Goal: Navigation & Orientation: Find specific page/section

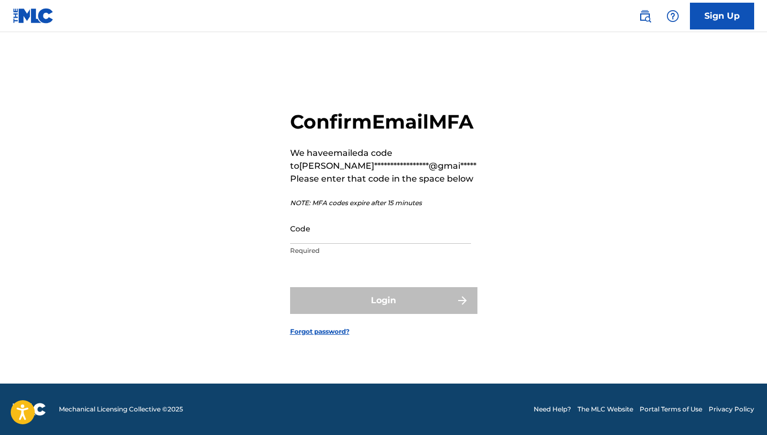
scroll to position [14, 0]
click at [326, 243] on input "Code" at bounding box center [380, 228] width 181 height 31
paste input "010923"
click at [337, 313] on div "Login" at bounding box center [383, 300] width 187 height 27
click at [383, 244] on input "010923" at bounding box center [380, 228] width 181 height 31
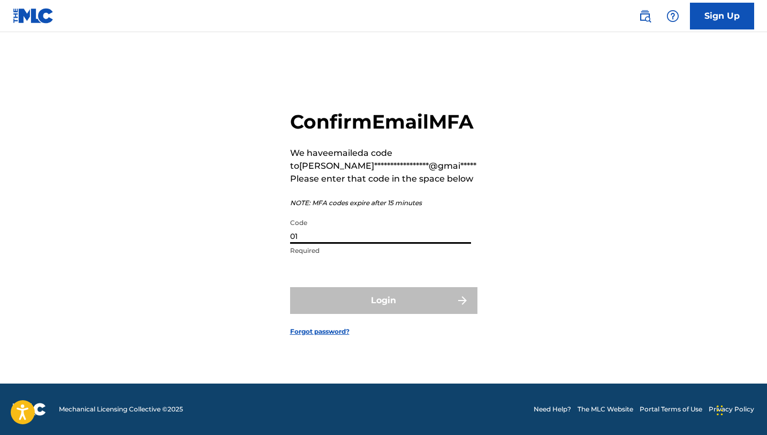
type input "0"
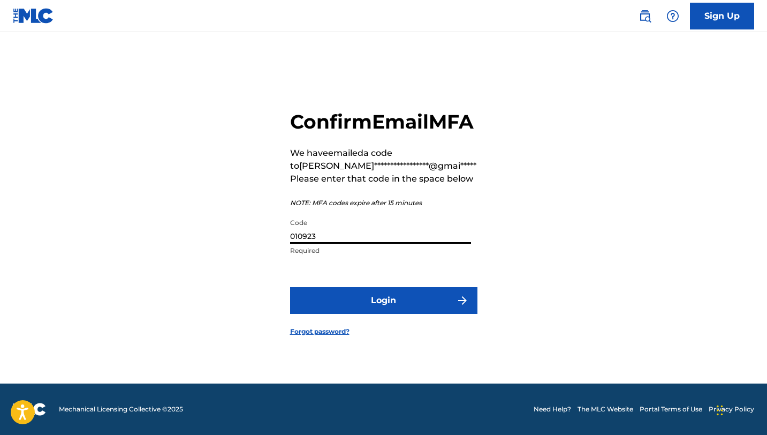
type input "010923"
click at [290, 287] on button "Login" at bounding box center [383, 300] width 187 height 27
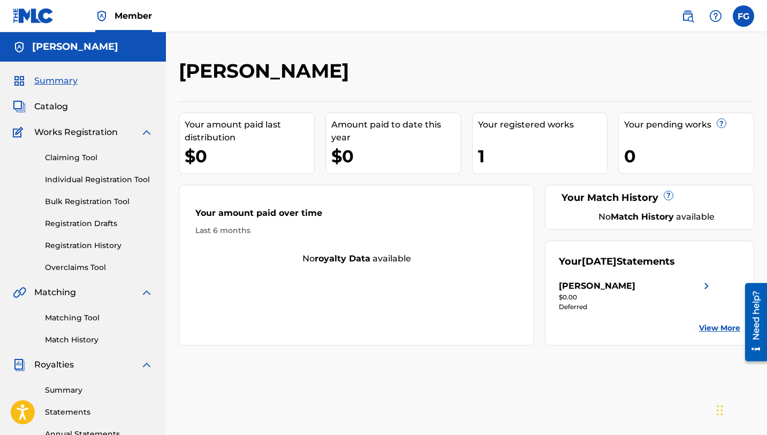
click at [94, 107] on div "Catalog" at bounding box center [83, 106] width 140 height 13
click at [62, 104] on span "Catalog" at bounding box center [51, 106] width 34 height 13
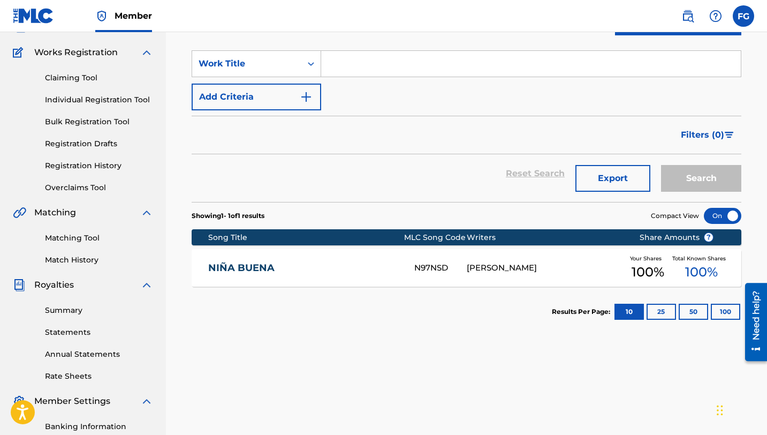
scroll to position [72, 0]
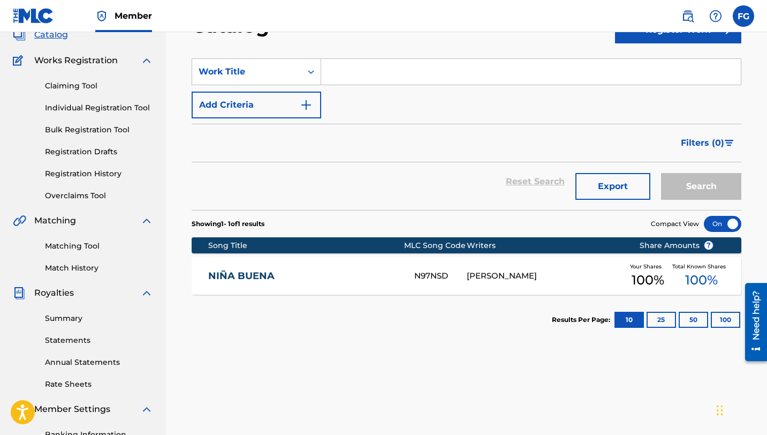
click at [69, 152] on link "Registration Drafts" at bounding box center [99, 151] width 108 height 11
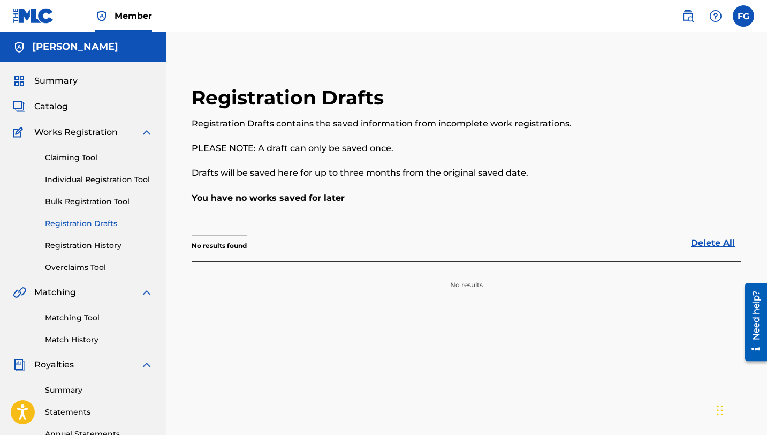
click at [94, 248] on link "Registration History" at bounding box center [99, 245] width 108 height 11
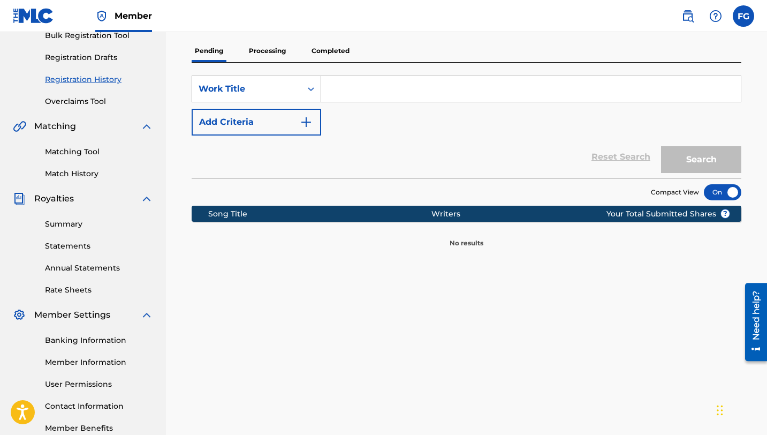
scroll to position [173, 0]
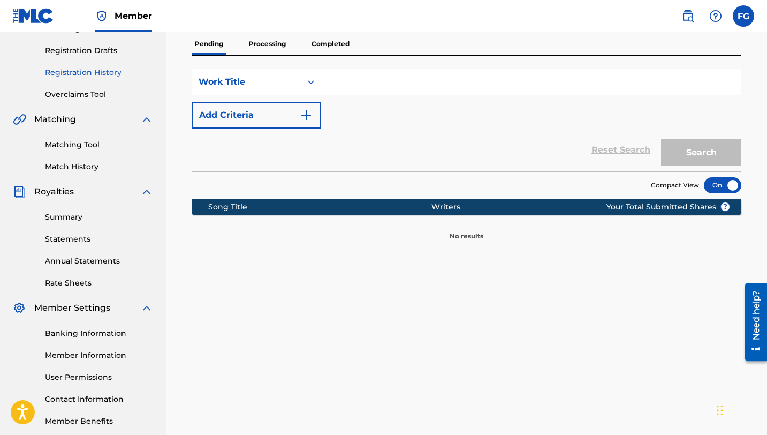
click at [90, 170] on link "Match History" at bounding box center [99, 166] width 108 height 11
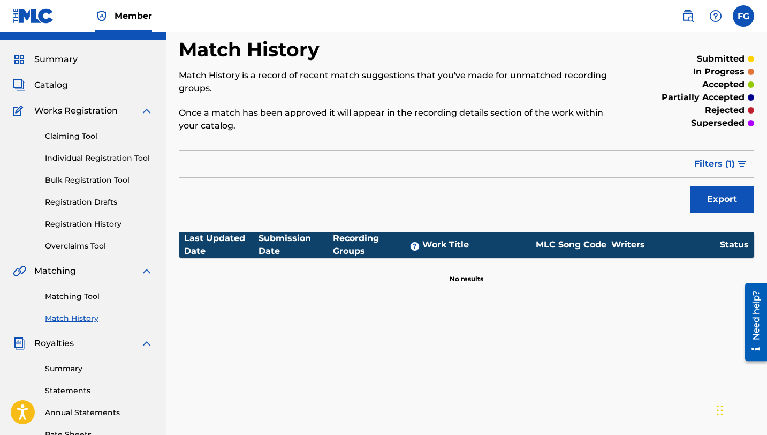
scroll to position [4, 0]
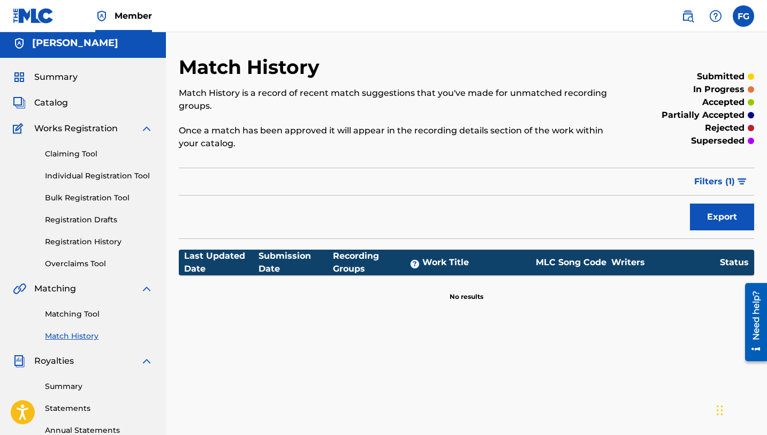
click at [97, 263] on link "Overclaims Tool" at bounding box center [99, 263] width 108 height 11
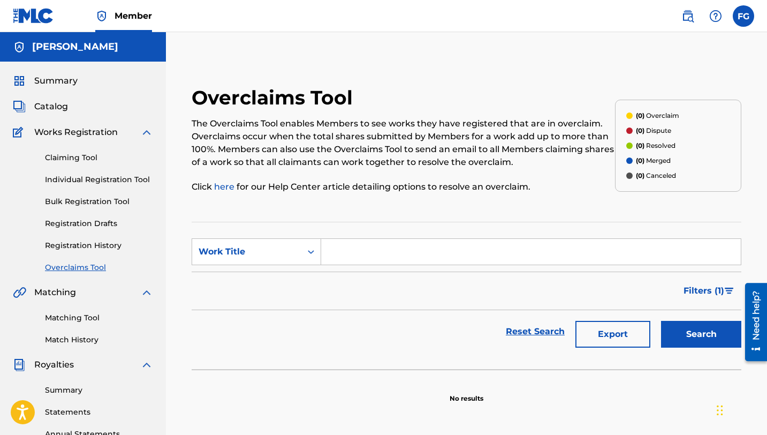
click at [88, 322] on link "Matching Tool" at bounding box center [99, 317] width 108 height 11
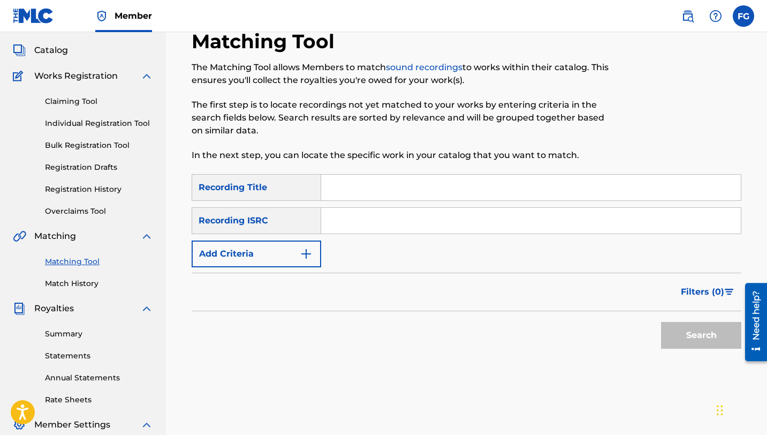
scroll to position [72, 0]
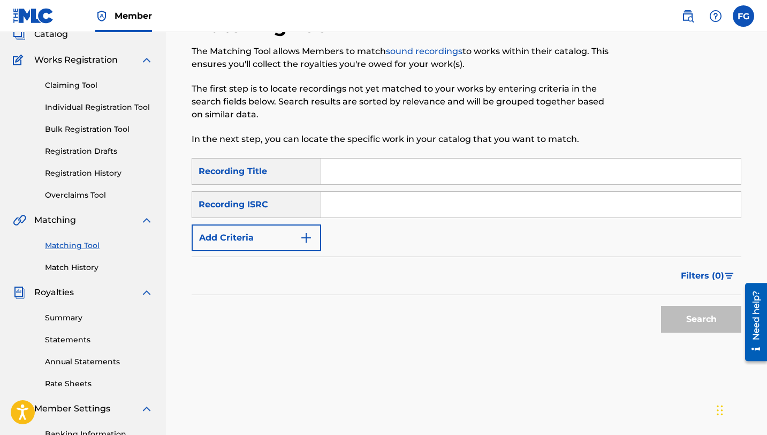
click at [77, 112] on link "Individual Registration Tool" at bounding box center [99, 107] width 108 height 11
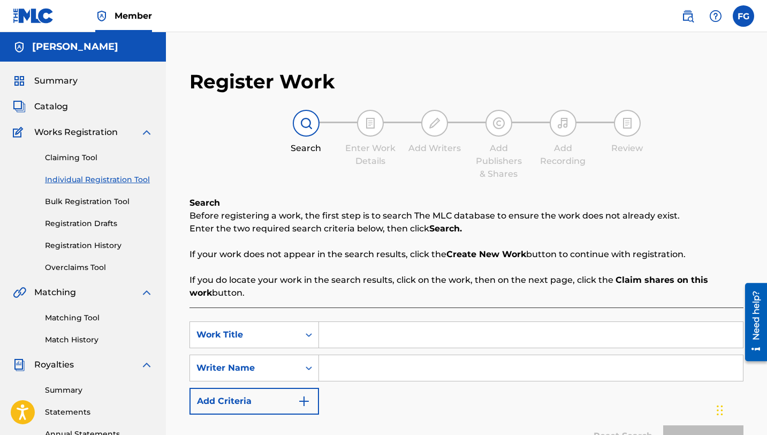
click at [77, 203] on link "Bulk Registration Tool" at bounding box center [99, 201] width 108 height 11
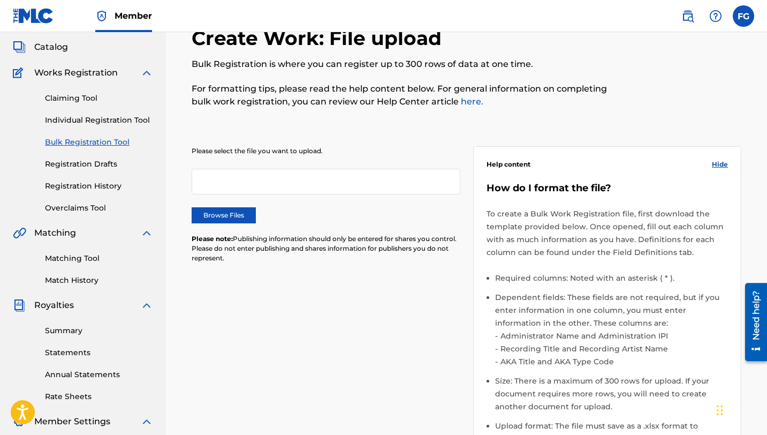
scroll to position [103, 0]
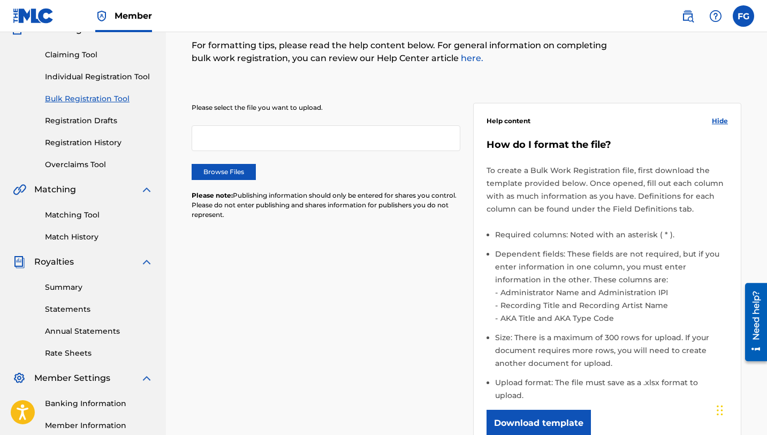
click at [90, 139] on link "Registration History" at bounding box center [99, 142] width 108 height 11
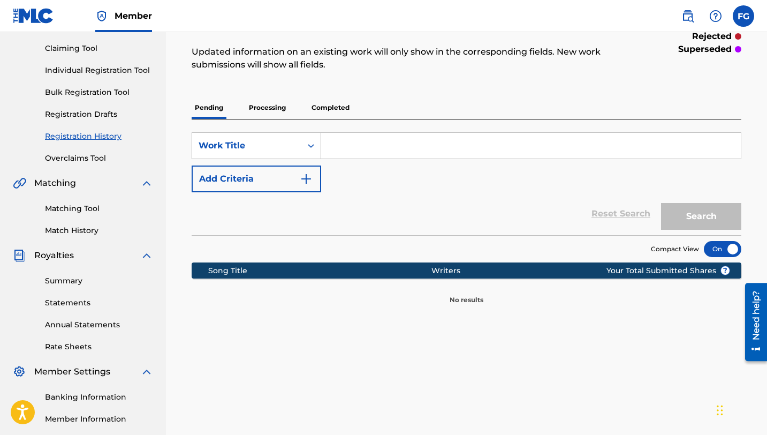
scroll to position [146, 0]
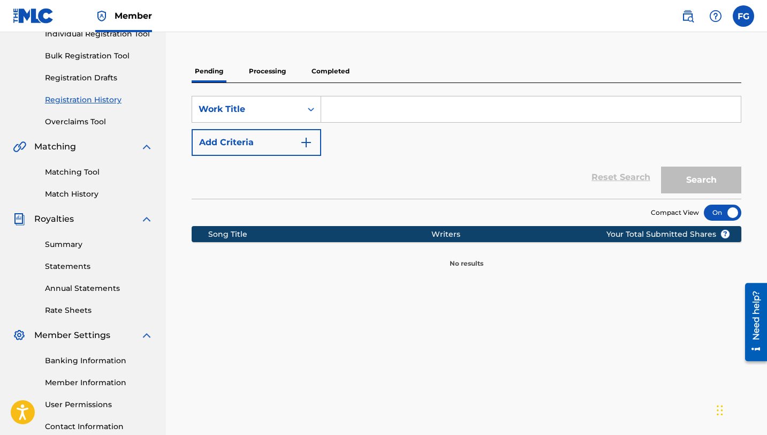
click at [87, 245] on link "Summary" at bounding box center [99, 244] width 108 height 11
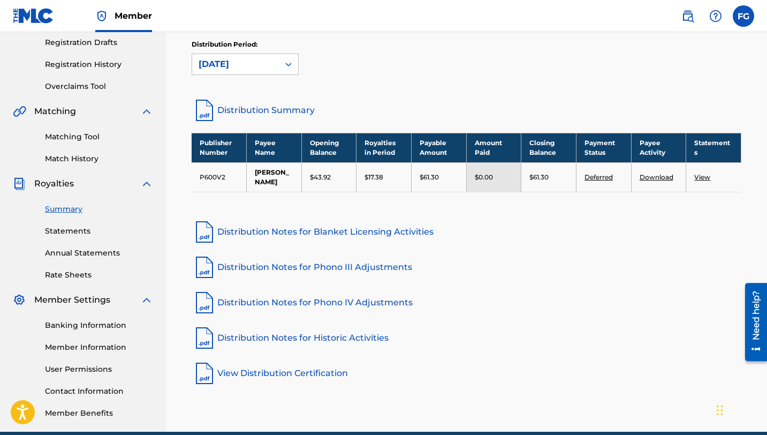
scroll to position [183, 0]
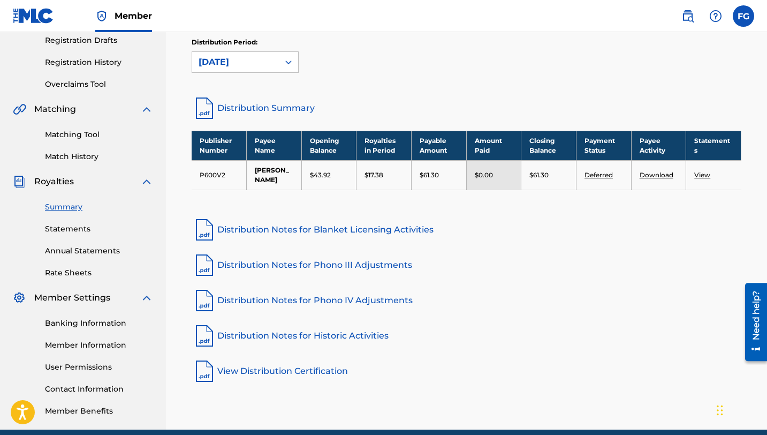
click at [314, 313] on link "Distribution Notes for Phono IV Adjustments" at bounding box center [467, 301] width 550 height 26
click at [63, 232] on link "Statements" at bounding box center [99, 228] width 108 height 11
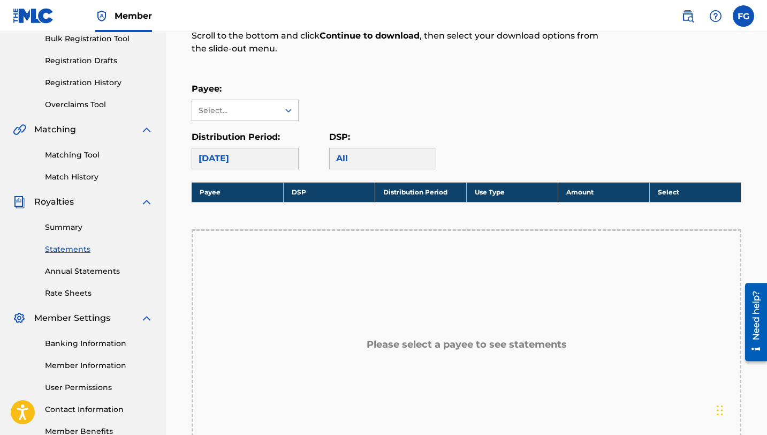
scroll to position [185, 0]
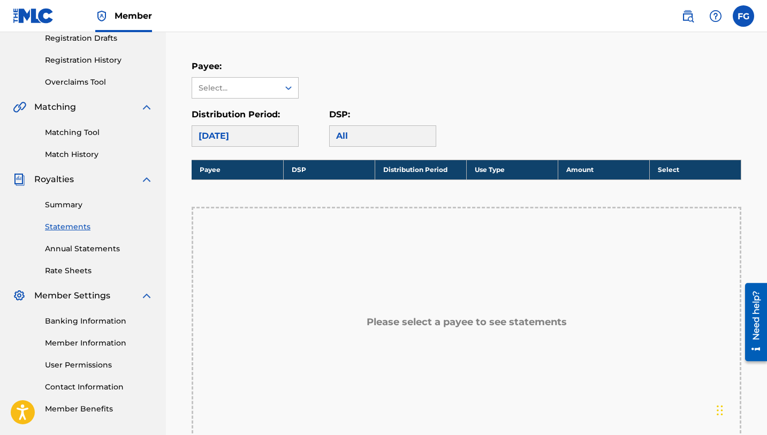
click at [75, 248] on link "Annual Statements" at bounding box center [99, 248] width 108 height 11
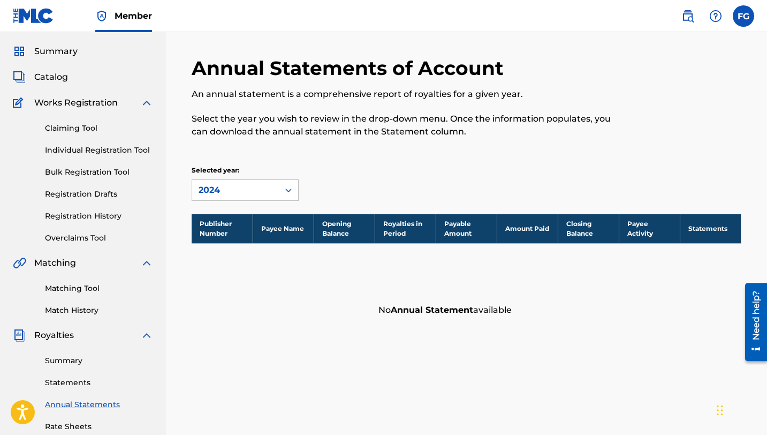
scroll to position [25, 0]
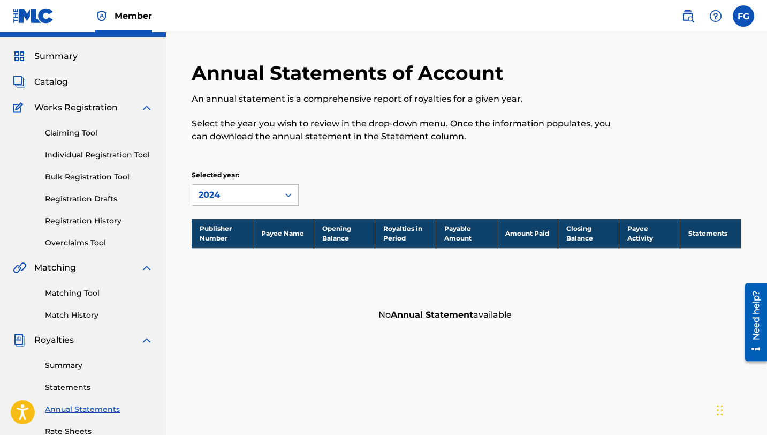
click at [95, 105] on span "Works Registration" at bounding box center [76, 107] width 84 height 13
click at [146, 107] on img at bounding box center [146, 107] width 13 height 13
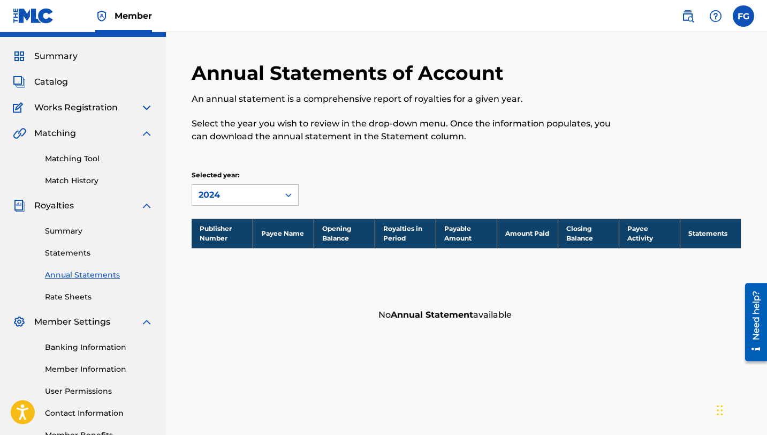
click at [141, 132] on img at bounding box center [146, 133] width 13 height 13
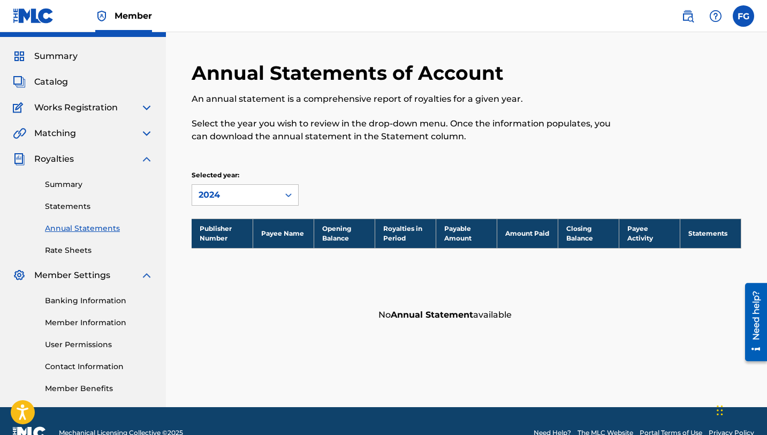
click at [145, 153] on img at bounding box center [146, 159] width 13 height 13
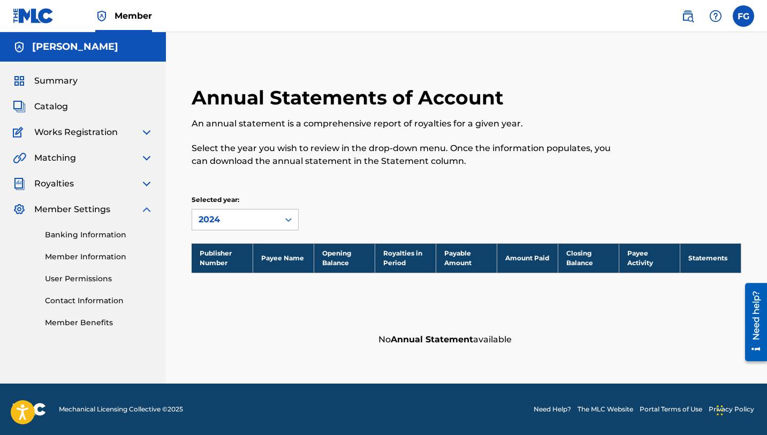
scroll to position [0, 0]
click at [147, 210] on img at bounding box center [146, 209] width 13 height 13
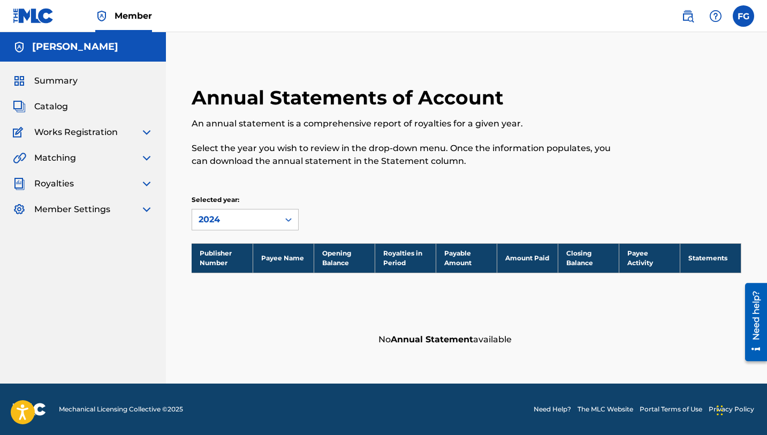
click at [97, 85] on div "Summary" at bounding box center [83, 80] width 140 height 13
click at [61, 84] on span "Summary" at bounding box center [55, 80] width 43 height 13
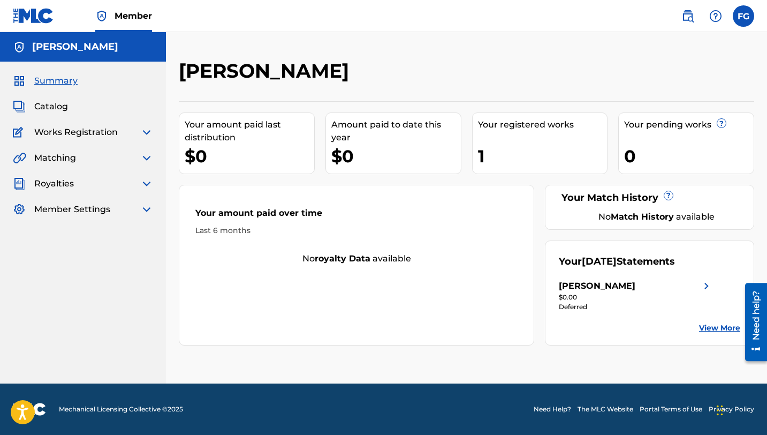
click at [452, 169] on div "Amount paid to date this year $0" at bounding box center [394, 143] width 136 height 62
click at [479, 150] on div "1" at bounding box center [543, 156] width 130 height 24
click at [576, 286] on div "[PERSON_NAME]" at bounding box center [597, 285] width 77 height 13
